Goal: Information Seeking & Learning: Learn about a topic

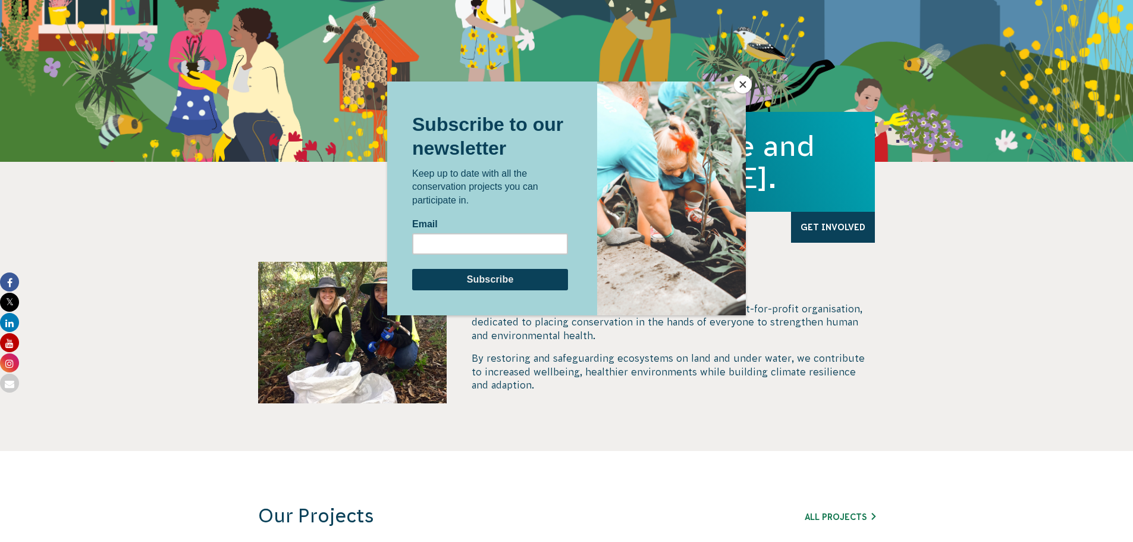
scroll to position [59, 0]
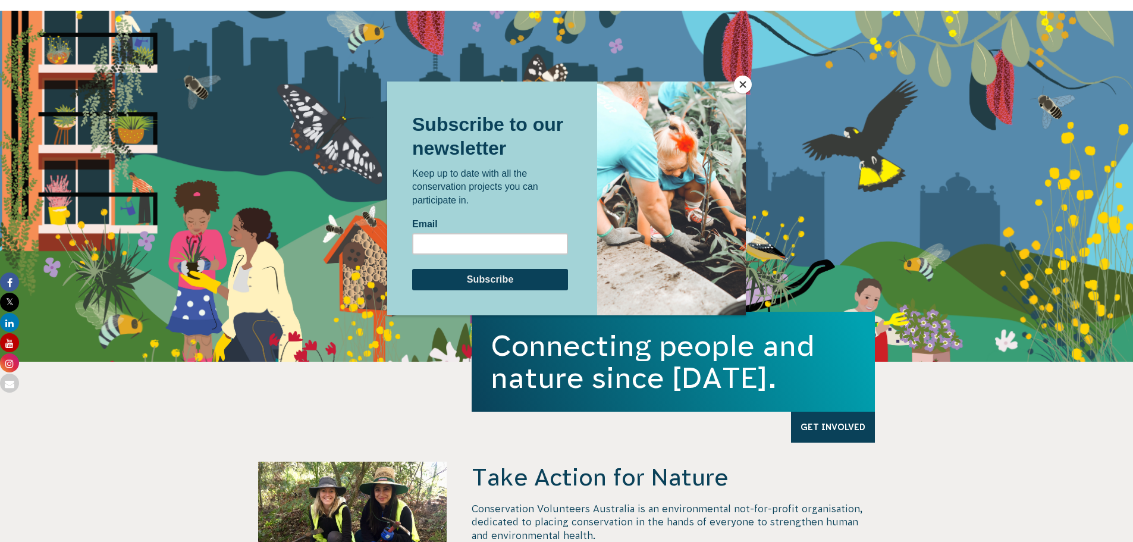
click at [750, 81] on button "Close" at bounding box center [743, 85] width 18 height 18
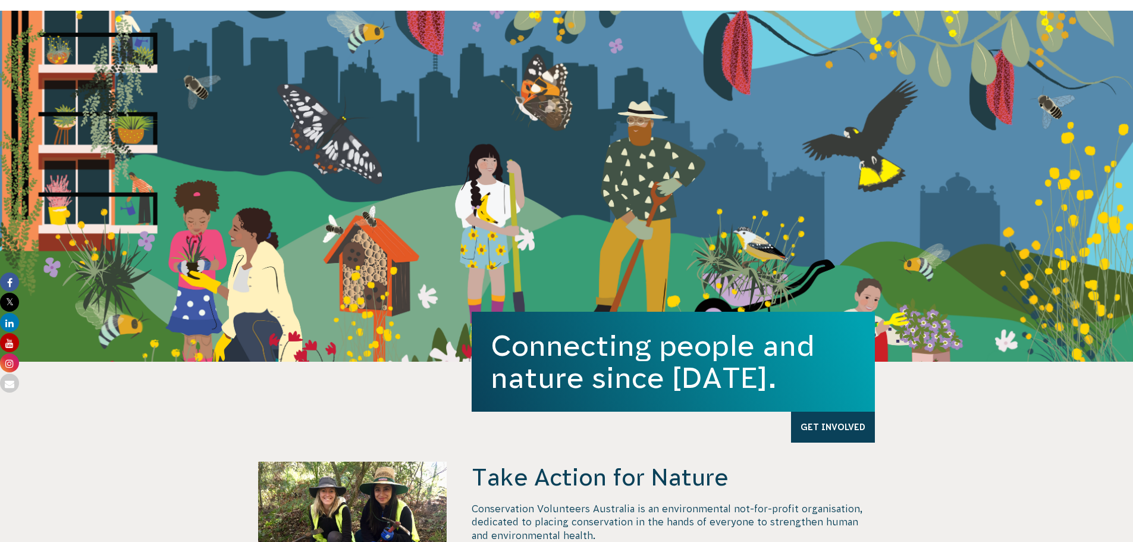
click at [743, 87] on div "Connecting people and nature since 1982. Get Involved" at bounding box center [566, 186] width 1133 height 351
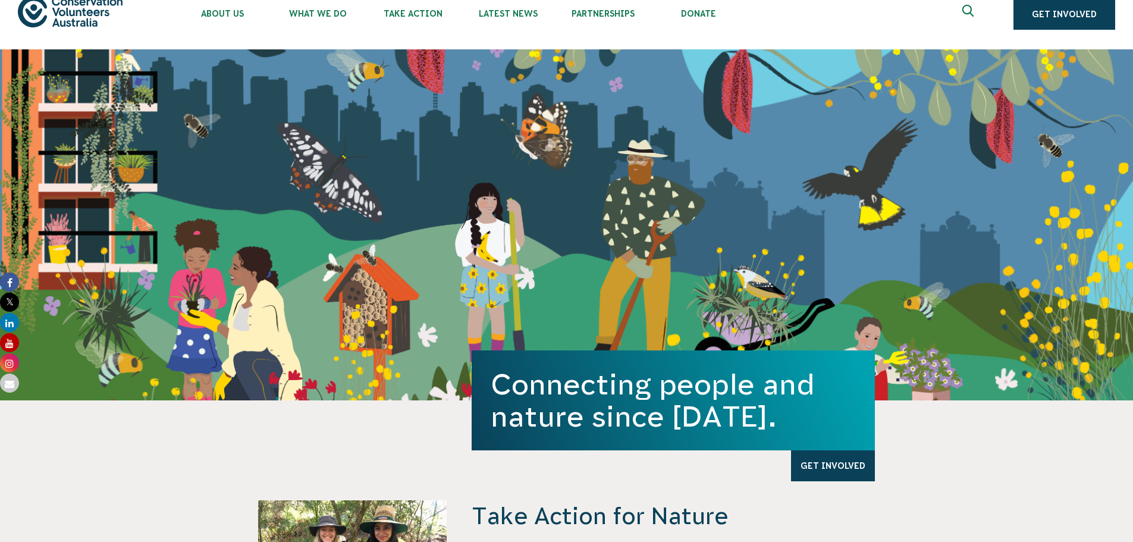
scroll to position [0, 0]
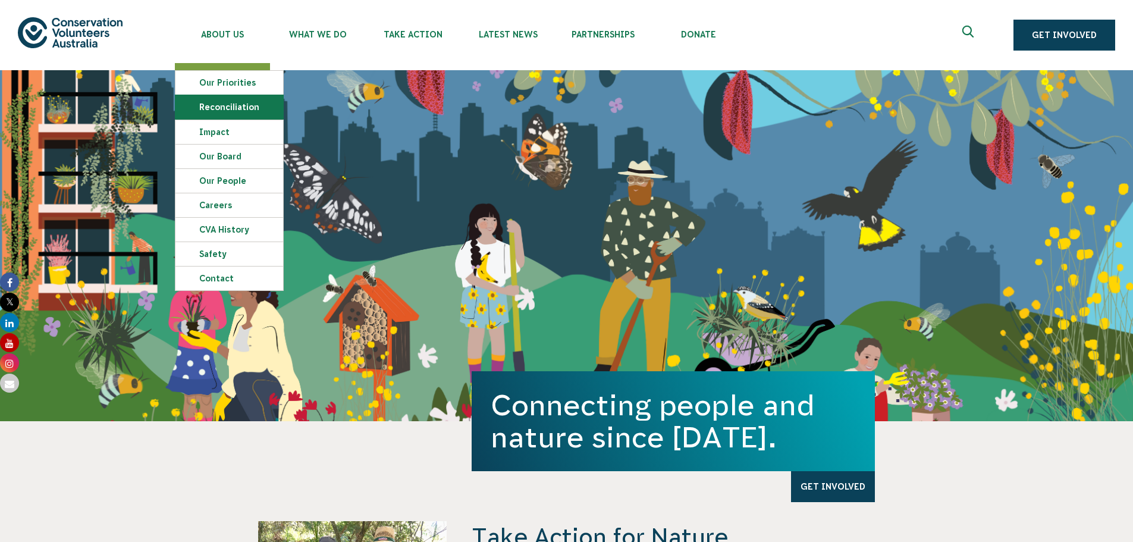
click at [241, 106] on link "Reconciliation" at bounding box center [229, 107] width 108 height 24
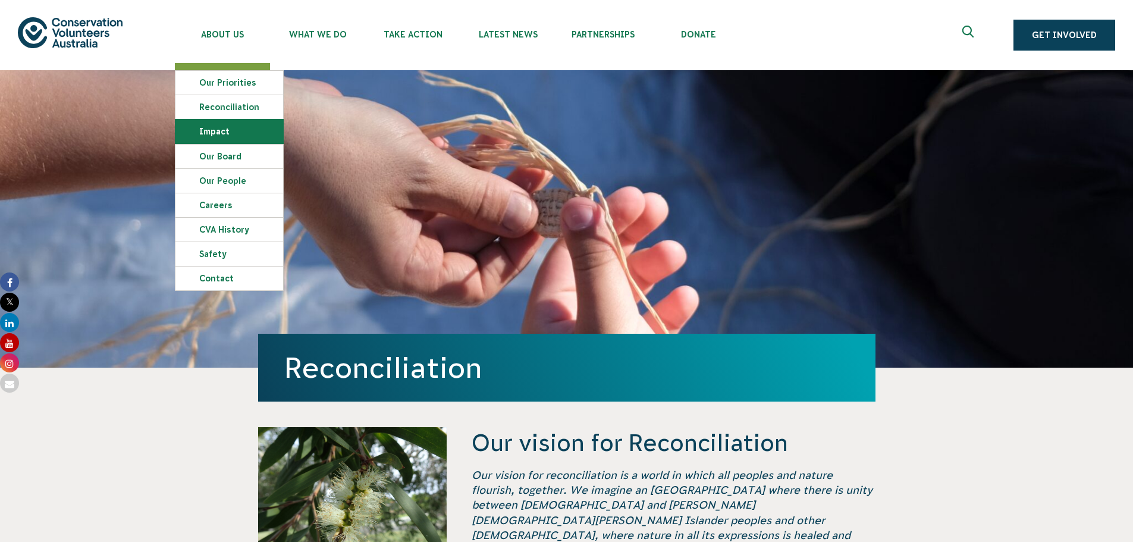
click at [225, 133] on link "Impact" at bounding box center [229, 132] width 108 height 24
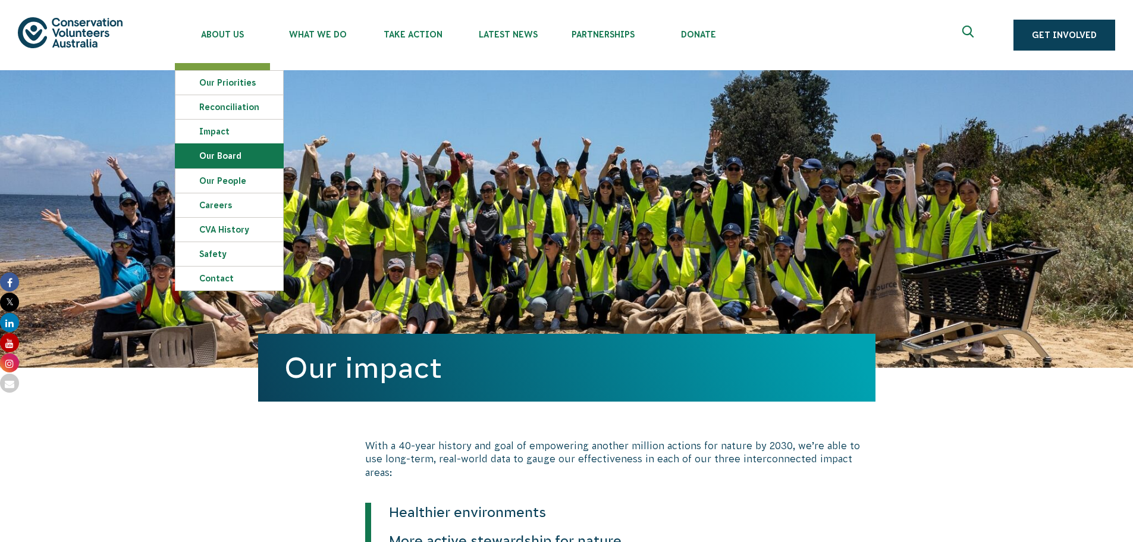
click at [224, 156] on link "Our Board" at bounding box center [229, 156] width 108 height 24
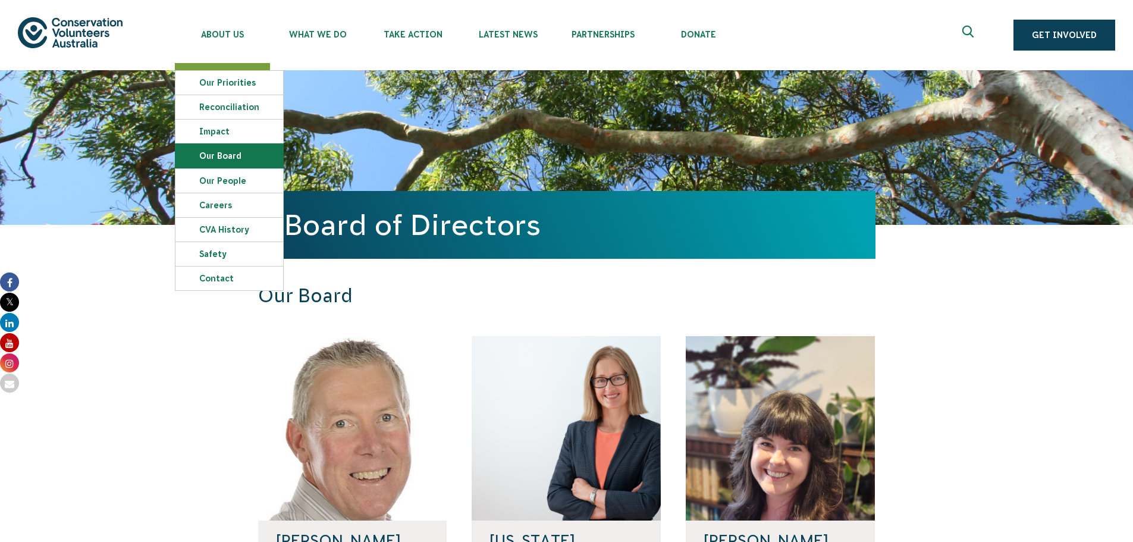
click at [221, 152] on link "Our Board" at bounding box center [229, 156] width 108 height 24
click at [226, 183] on link "Our People" at bounding box center [229, 180] width 108 height 24
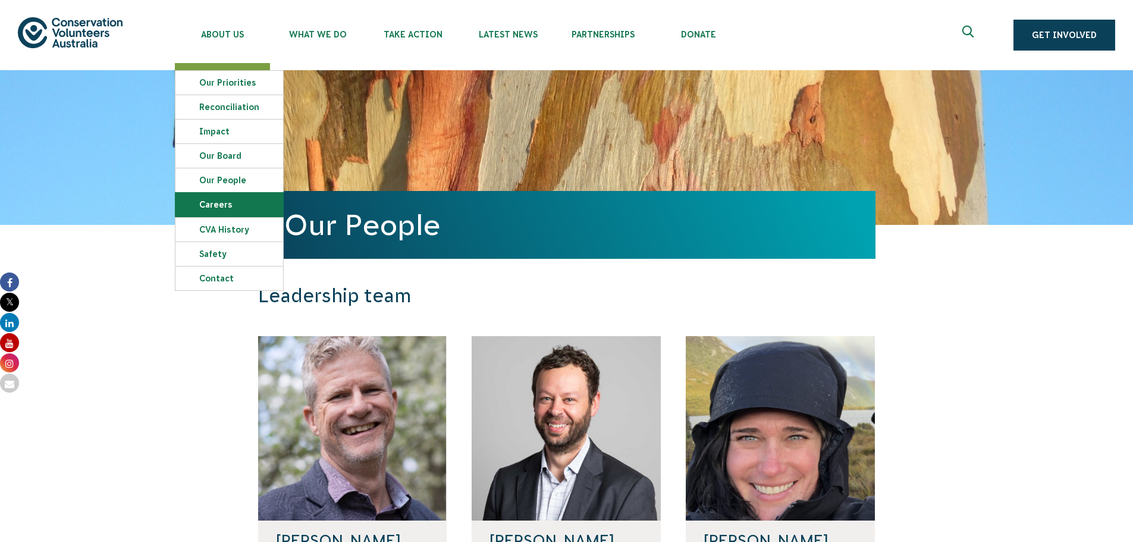
click at [225, 209] on link "Careers" at bounding box center [229, 205] width 108 height 24
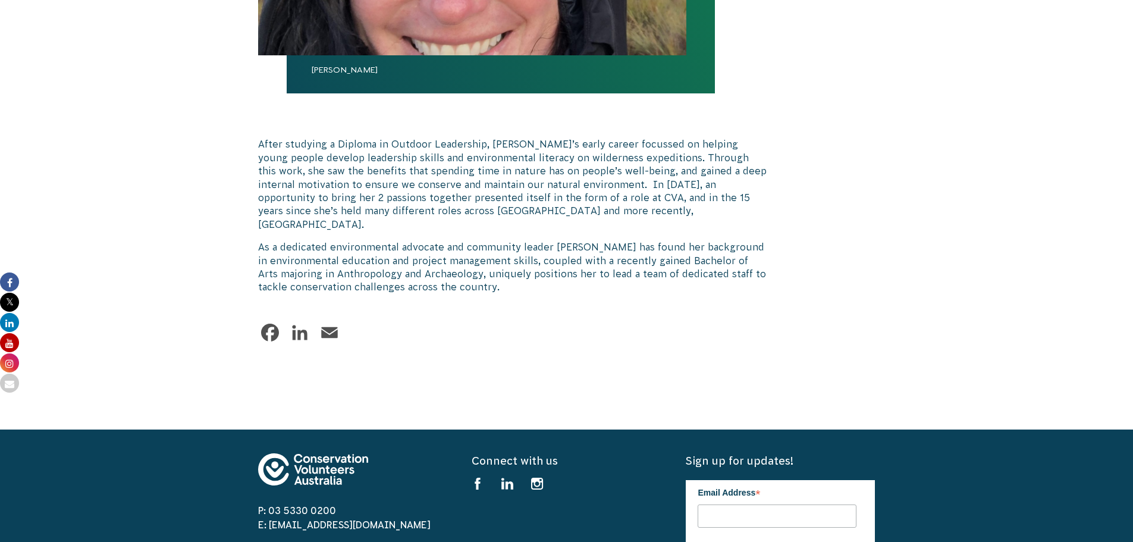
scroll to position [713, 0]
